Goal: Task Accomplishment & Management: Use online tool/utility

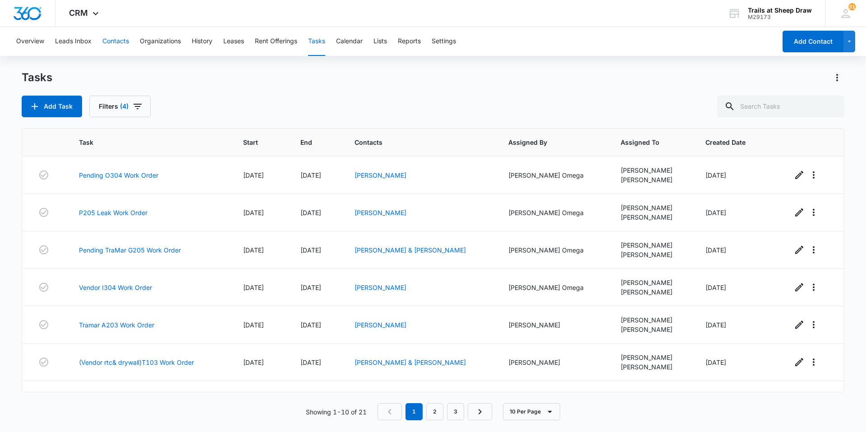
click at [106, 42] on button "Contacts" at bounding box center [115, 41] width 27 height 29
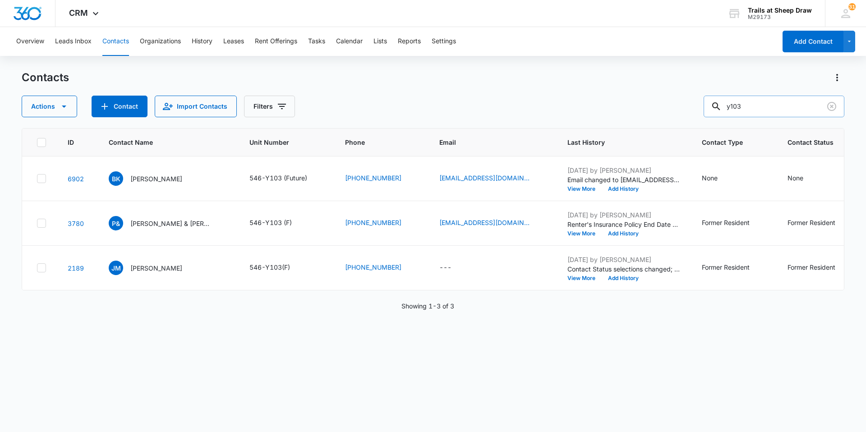
drag, startPoint x: 765, startPoint y: 104, endPoint x: 714, endPoint y: 105, distance: 51.4
click at [717, 103] on input "y103" at bounding box center [774, 107] width 141 height 22
type input "p304"
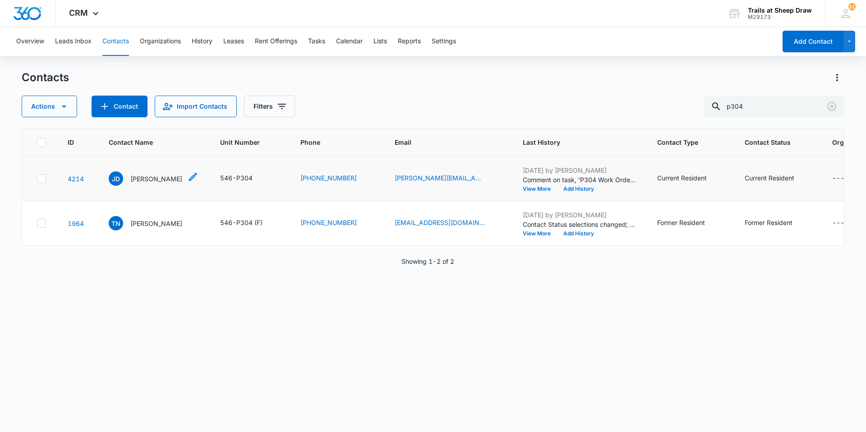
click at [147, 181] on p "John Denney" at bounding box center [156, 178] width 52 height 9
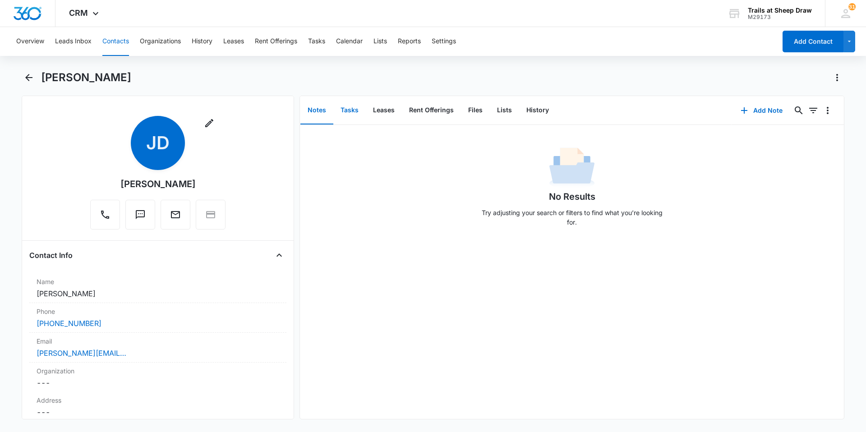
click at [352, 116] on button "Tasks" at bounding box center [349, 111] width 32 height 28
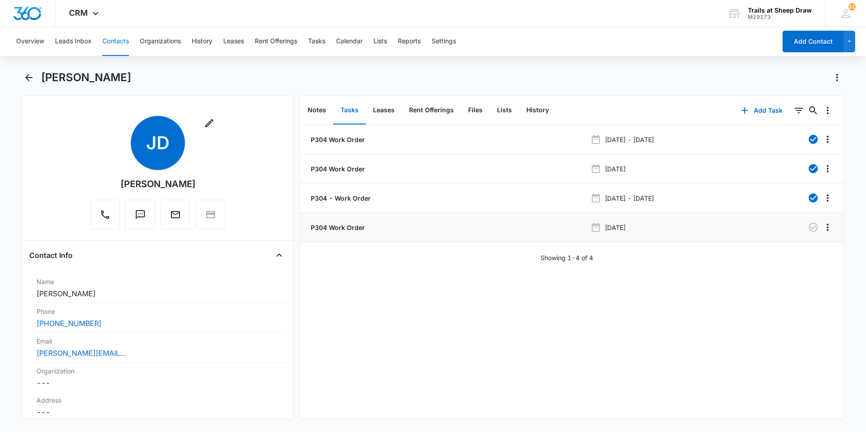
click at [351, 227] on p "P304 Work Order" at bounding box center [337, 227] width 56 height 9
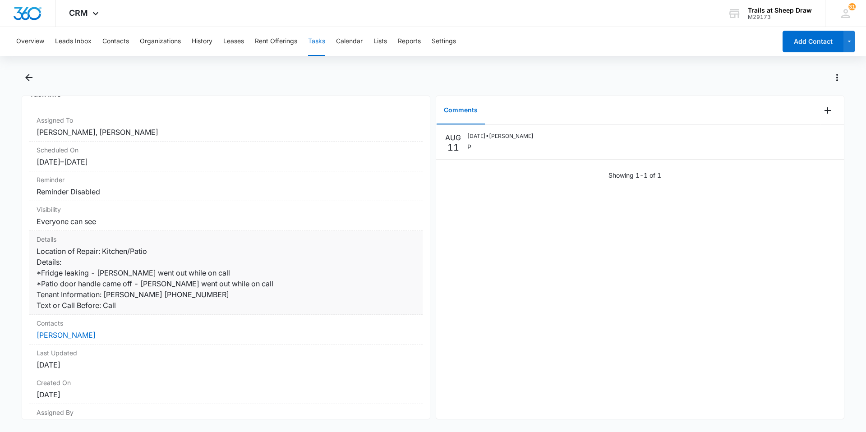
scroll to position [106, 0]
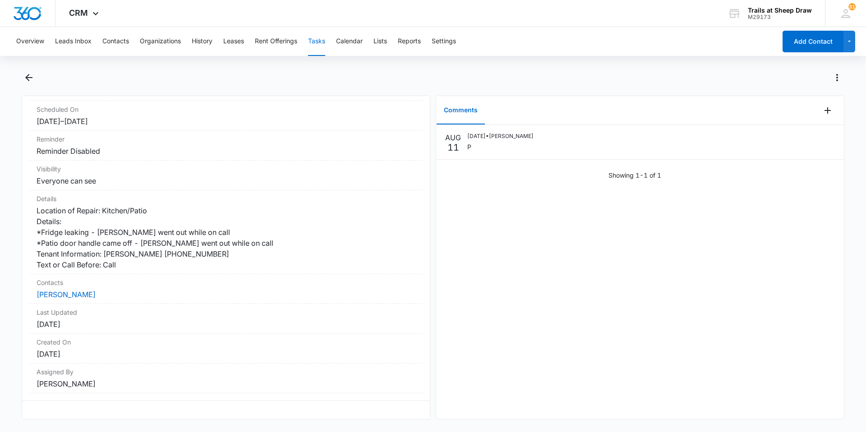
click at [317, 40] on button "Tasks" at bounding box center [316, 41] width 17 height 29
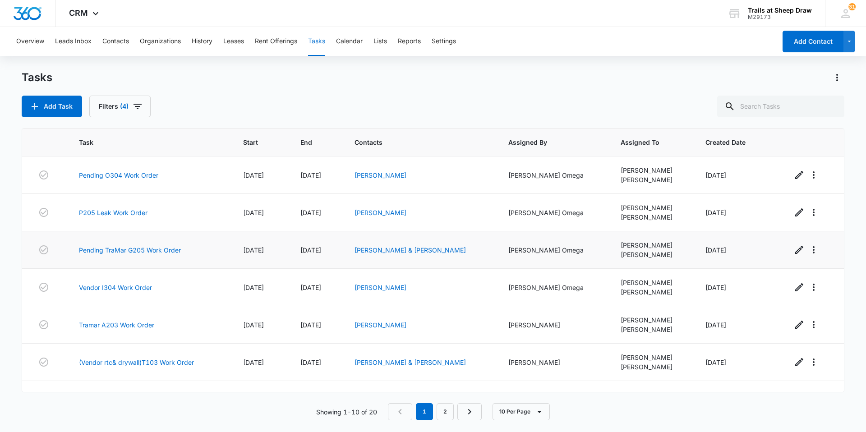
drag, startPoint x: 142, startPoint y: 200, endPoint x: 152, endPoint y: 263, distance: 63.4
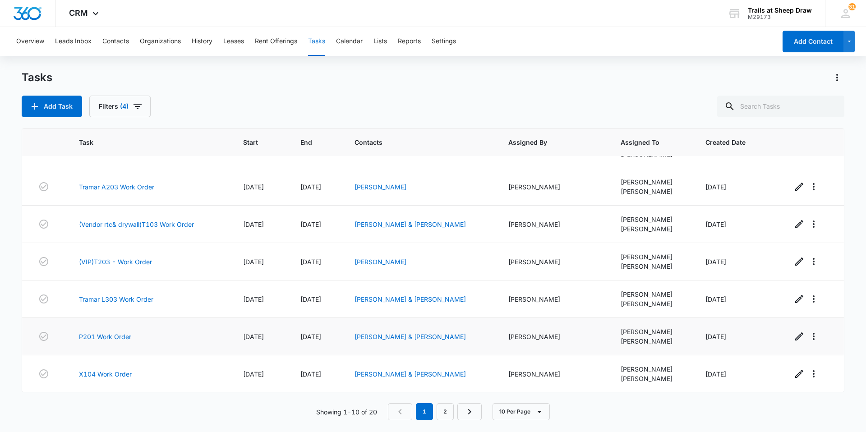
scroll to position [138, 0]
click at [124, 259] on link "(VIP)T203 - Work Order" at bounding box center [115, 261] width 73 height 9
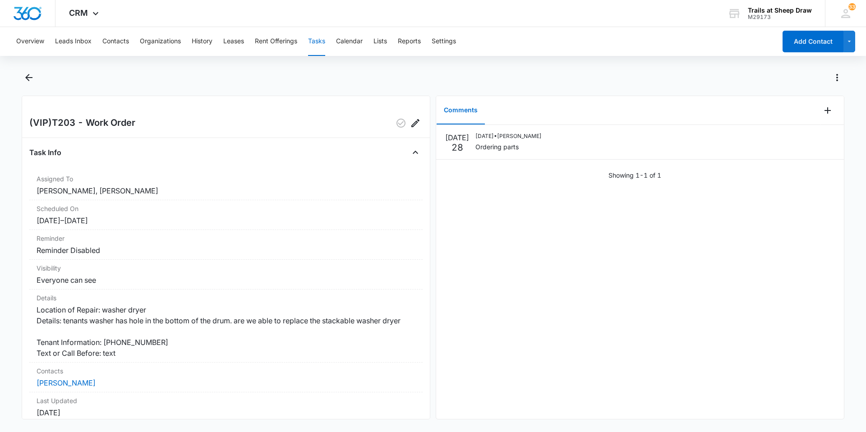
click at [318, 36] on button "Tasks" at bounding box center [316, 41] width 17 height 29
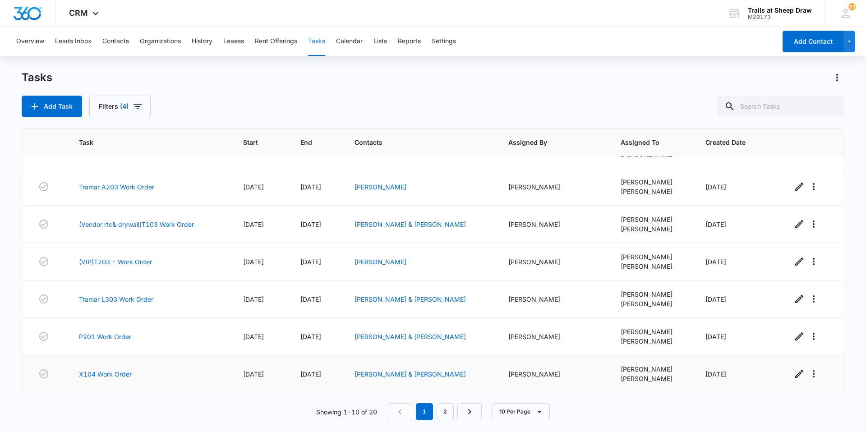
scroll to position [138, 0]
click at [442, 412] on link "2" at bounding box center [445, 411] width 17 height 17
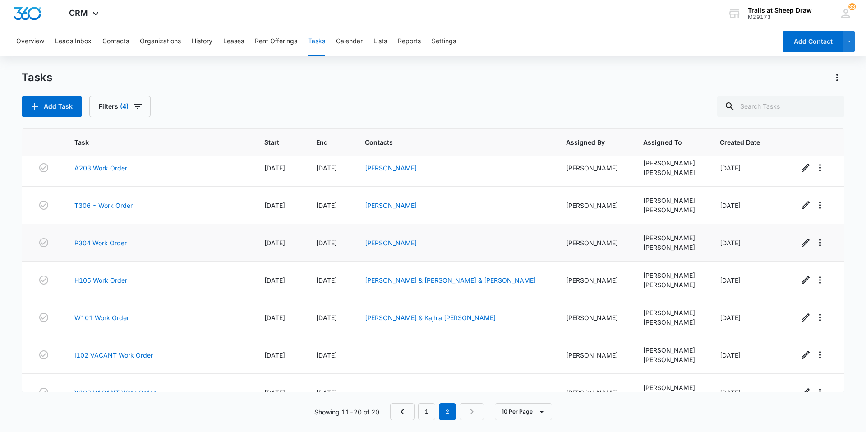
scroll to position [45, 0]
click at [107, 170] on link "A203 Work Order" at bounding box center [100, 167] width 53 height 9
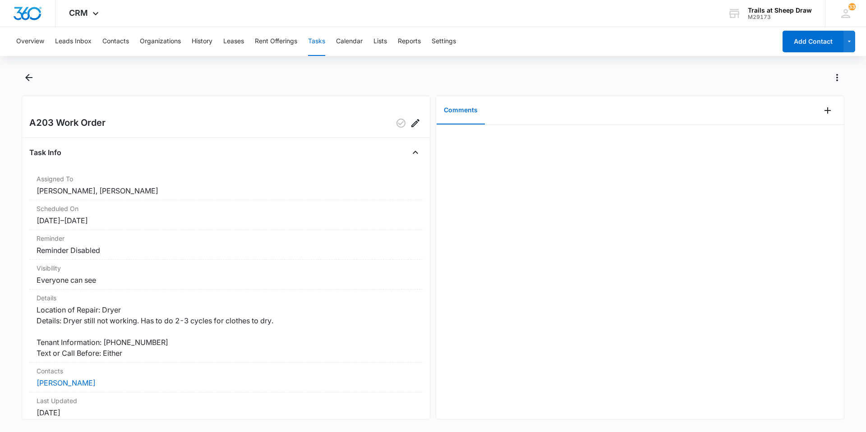
click at [317, 41] on button "Tasks" at bounding box center [316, 41] width 17 height 29
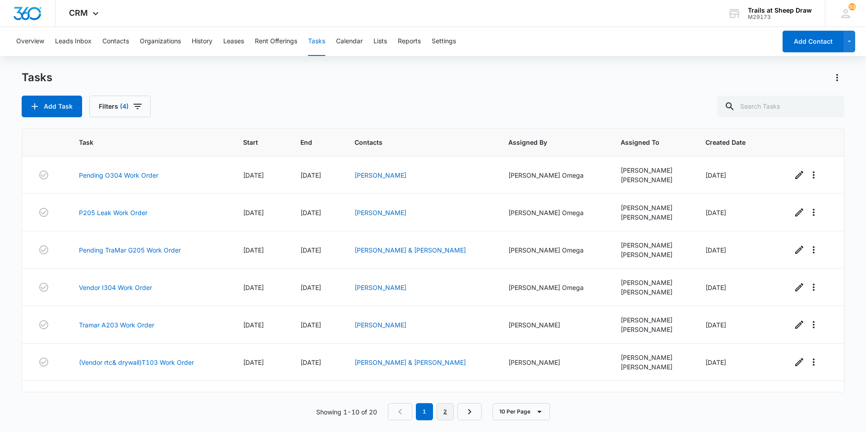
click at [447, 407] on link "2" at bounding box center [445, 411] width 17 height 17
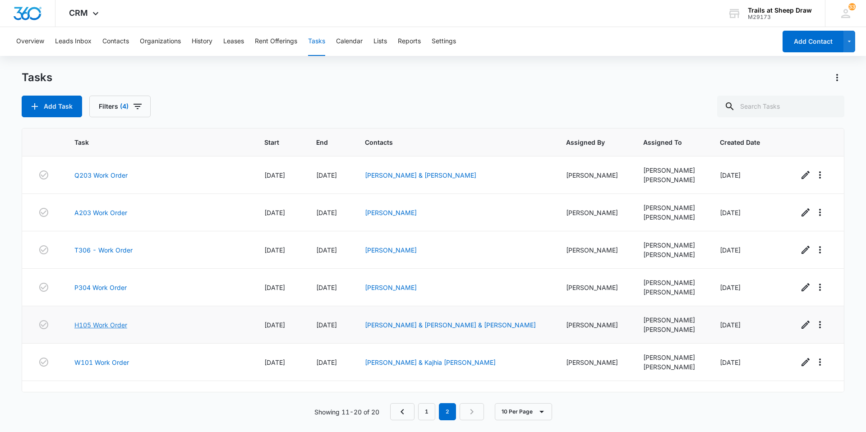
click at [89, 321] on link "H105 Work Order" at bounding box center [100, 324] width 53 height 9
